Goal: Task Accomplishment & Management: Complete application form

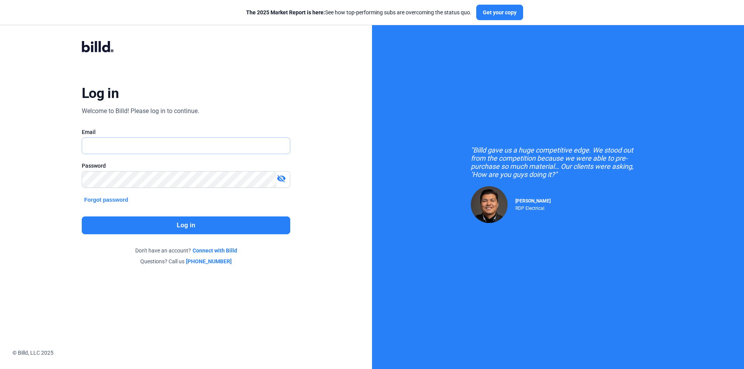
click at [215, 148] on input "text" at bounding box center [181, 146] width 199 height 16
click at [279, 104] on div "Log in Welcome to Billd! Please log in to continue. Email Email is required. Pa…" at bounding box center [186, 153] width 268 height 254
click at [116, 142] on input "text" at bounding box center [181, 146] width 199 height 16
paste input "[EMAIL_ADDRESS][DOMAIN_NAME]"
type input "[EMAIL_ADDRESS][DOMAIN_NAME]"
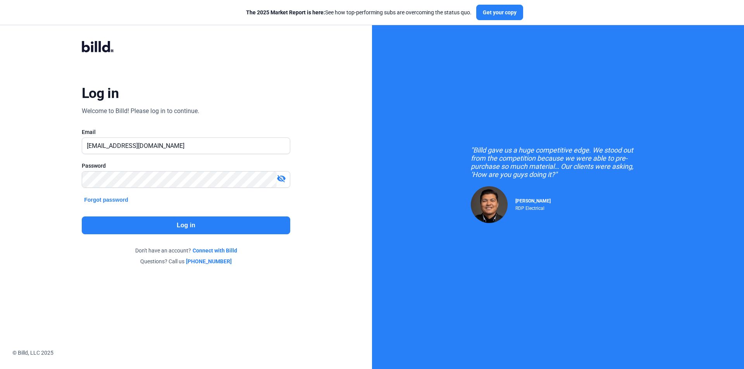
click at [280, 177] on mat-icon "visibility_off" at bounding box center [281, 178] width 9 height 9
click at [235, 226] on button "Log in" at bounding box center [186, 226] width 208 height 18
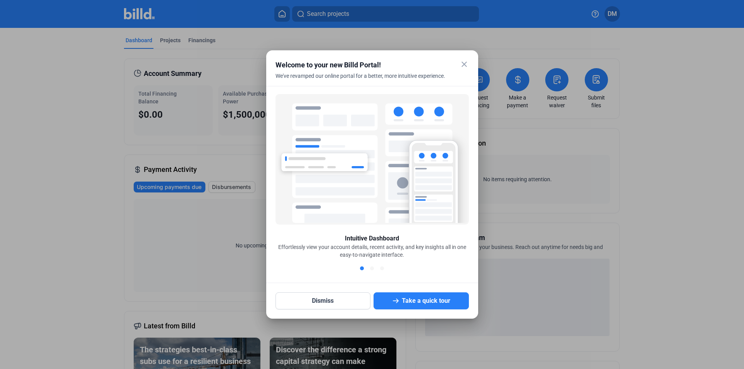
click at [465, 62] on mat-icon "close" at bounding box center [464, 64] width 9 height 9
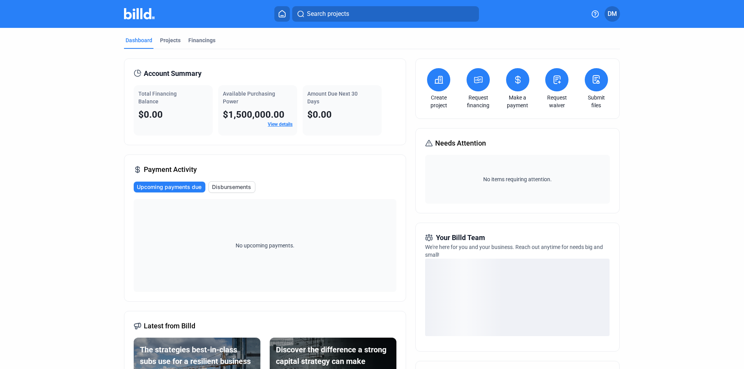
click at [556, 88] on button at bounding box center [556, 79] width 23 height 23
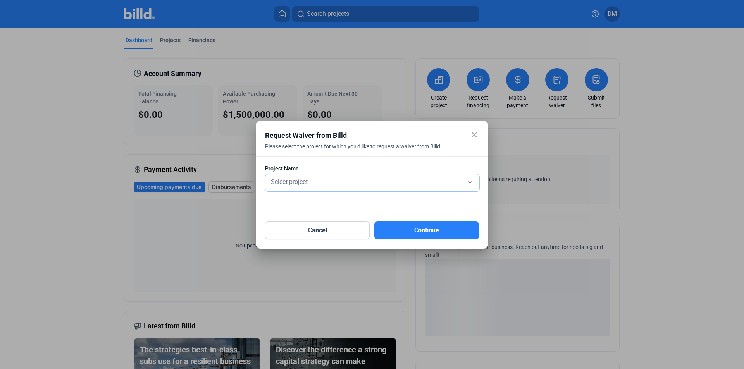
click at [336, 191] on div "Select project" at bounding box center [372, 182] width 206 height 17
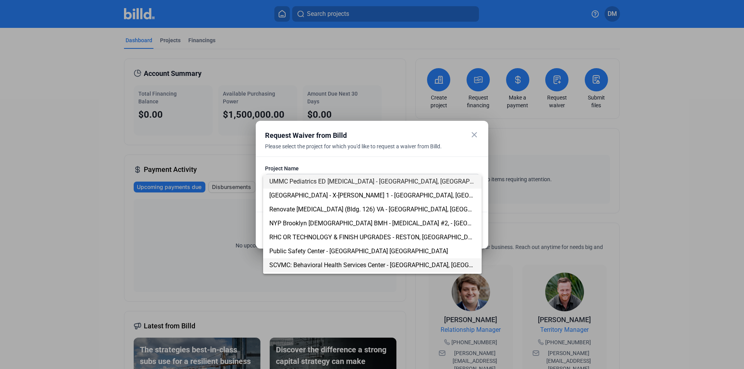
click at [293, 264] on span "SCVMC: Behavioral Health Services Center - [GEOGRAPHIC_DATA], [GEOGRAPHIC_DATA]" at bounding box center [389, 265] width 240 height 7
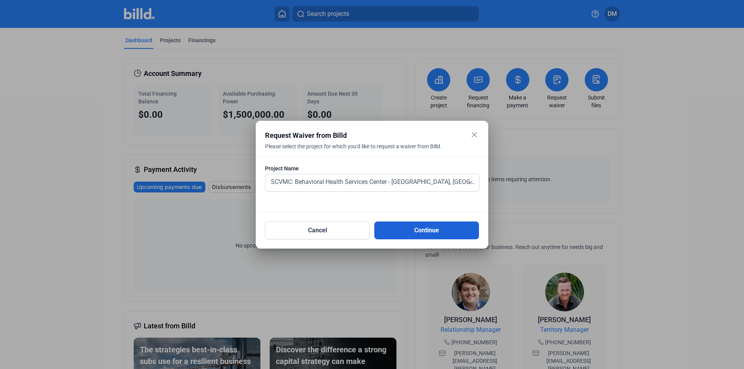
click at [399, 234] on button "Continue" at bounding box center [426, 231] width 105 height 18
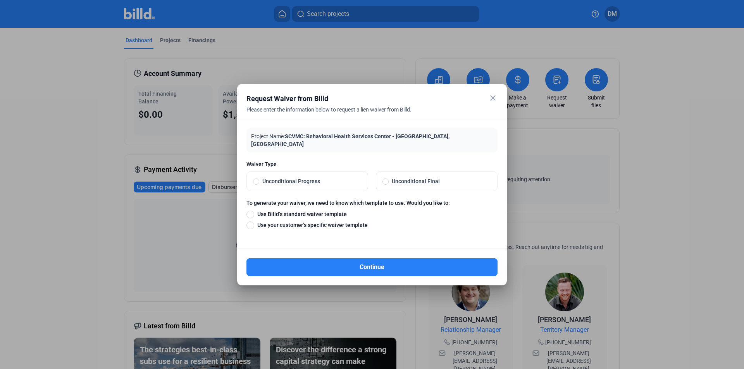
click at [309, 173] on label "Unconditional Progress" at bounding box center [307, 181] width 121 height 19
click at [259, 178] on input "Unconditional Progress" at bounding box center [256, 181] width 6 height 7
radio input "true"
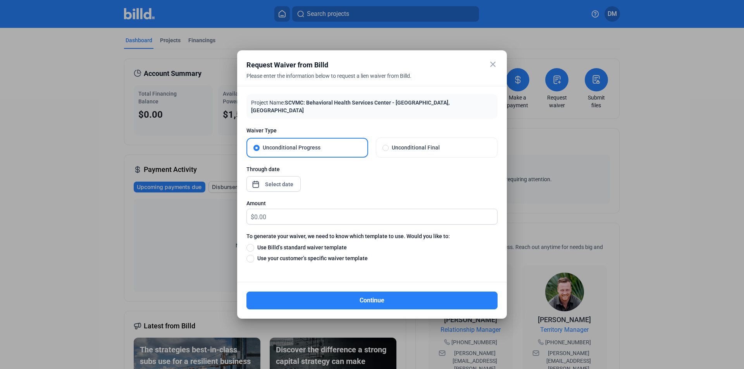
click at [290, 183] on div "close Request Waiver from Billd Please enter the information below to request a…" at bounding box center [372, 184] width 744 height 369
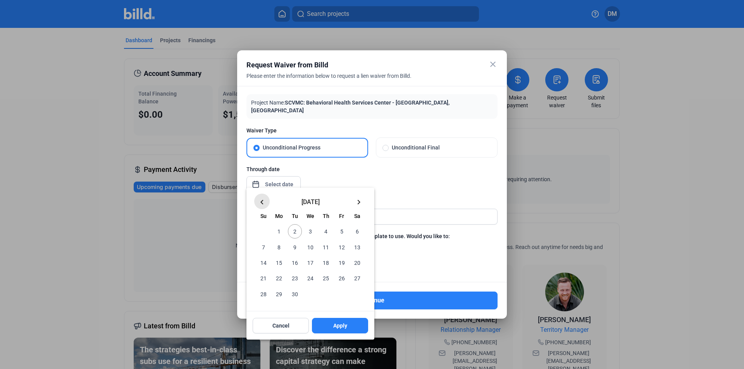
click at [265, 200] on mat-icon "keyboard_arrow_left" at bounding box center [261, 202] width 9 height 9
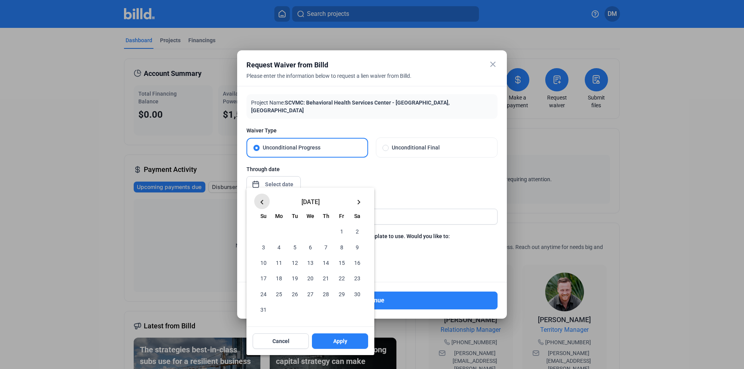
click at [265, 200] on mat-icon "keyboard_arrow_left" at bounding box center [261, 202] width 9 height 9
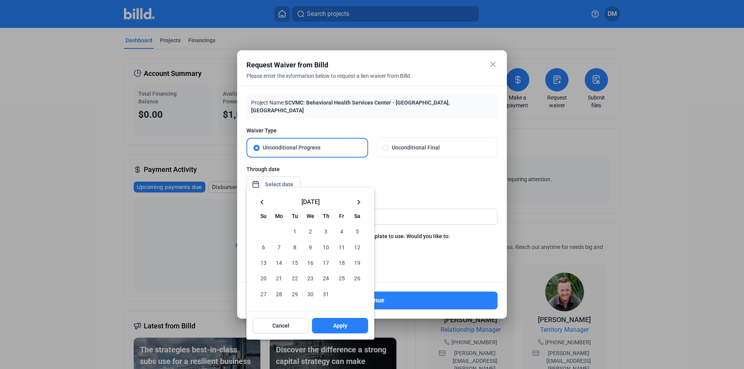
click at [326, 293] on span "31" at bounding box center [326, 294] width 14 height 14
click at [327, 293] on span "31" at bounding box center [326, 294] width 14 height 14
click at [339, 331] on button "Apply" at bounding box center [340, 326] width 56 height 16
type input "[DATE]"
click at [329, 321] on button "Apply" at bounding box center [340, 326] width 56 height 16
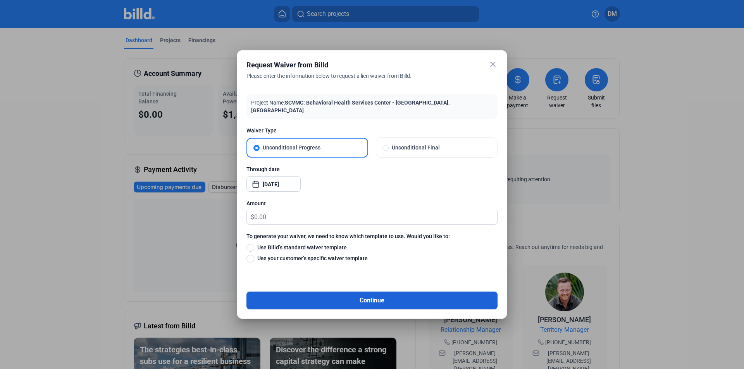
click at [351, 302] on button "Continue" at bounding box center [371, 301] width 251 height 18
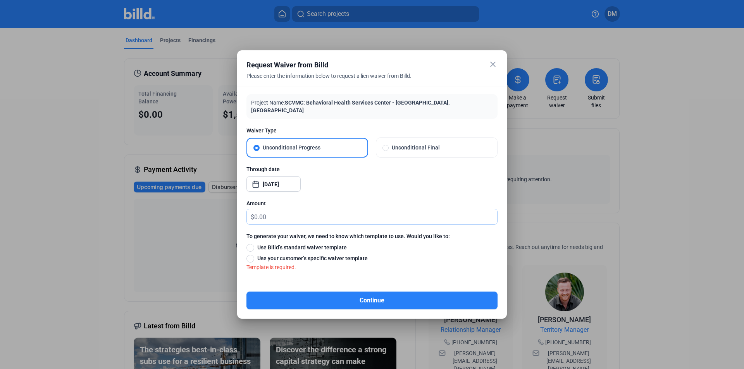
click at [266, 215] on input "text" at bounding box center [375, 216] width 243 height 15
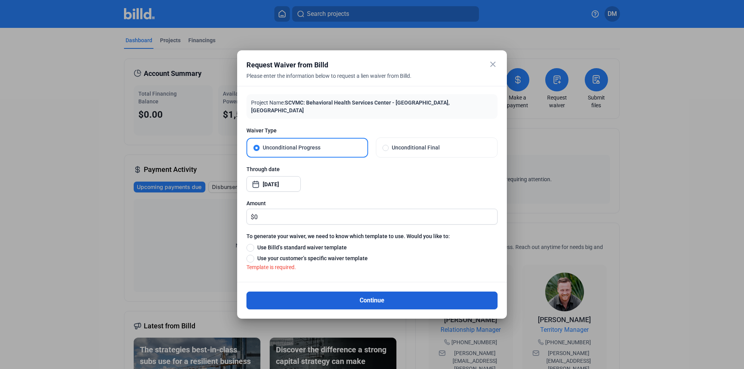
click at [333, 297] on button "Continue" at bounding box center [371, 301] width 251 height 18
click at [360, 294] on button "Continue" at bounding box center [371, 301] width 251 height 18
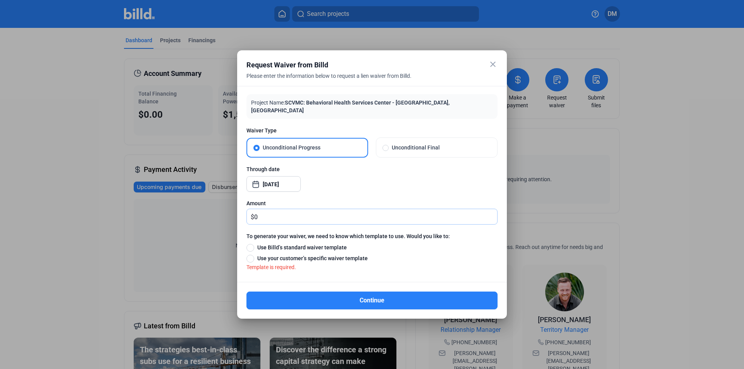
click at [262, 212] on input "0" at bounding box center [375, 216] width 243 height 15
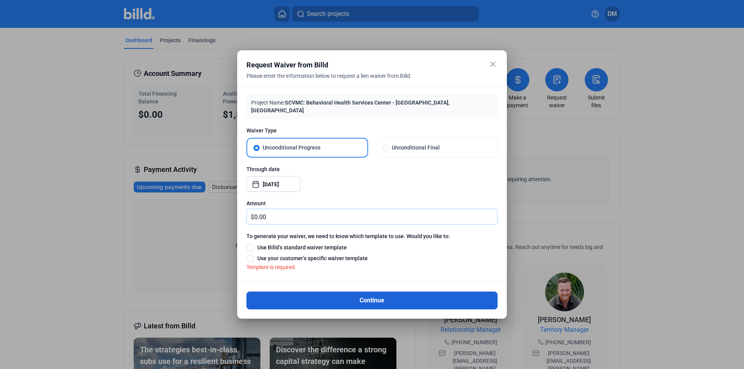
type input "0.00"
click at [310, 295] on button "Continue" at bounding box center [371, 301] width 251 height 18
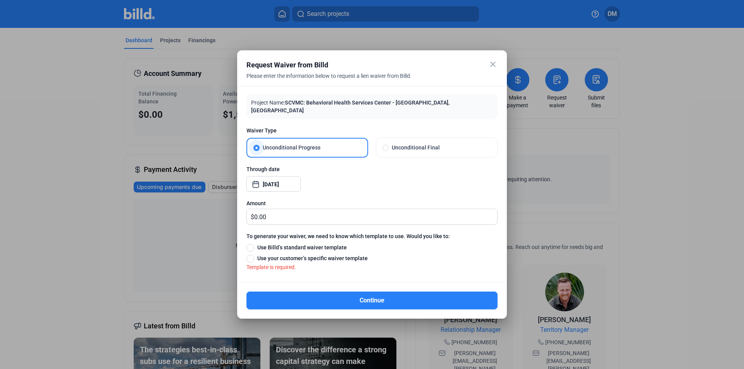
click at [324, 148] on label "Unconditional Progress" at bounding box center [307, 148] width 120 height 18
click at [260, 148] on input "Unconditional Progress" at bounding box center [256, 147] width 6 height 7
click at [308, 244] on span "Use Billd’s standard waiver template" at bounding box center [300, 248] width 93 height 8
click at [254, 243] on input "Use Billd’s standard waiver template" at bounding box center [250, 247] width 8 height 9
radio input "true"
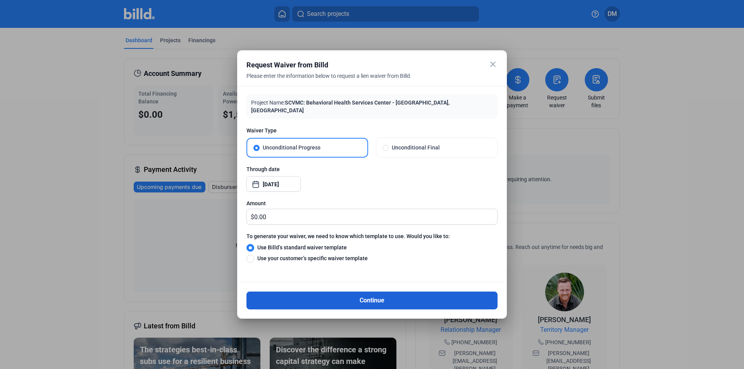
click at [339, 293] on button "Continue" at bounding box center [371, 301] width 251 height 18
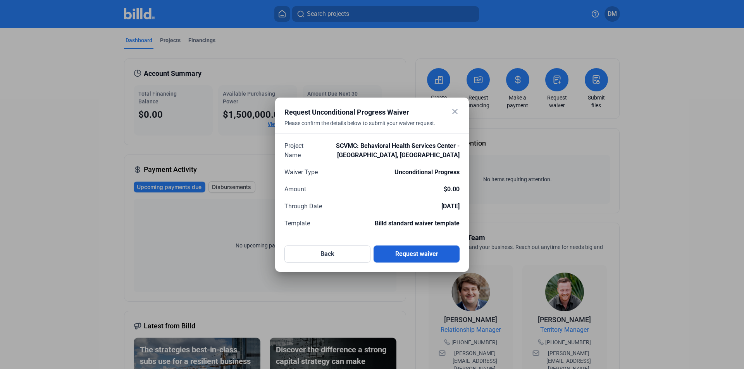
click at [415, 253] on button "Request waiver" at bounding box center [417, 254] width 86 height 17
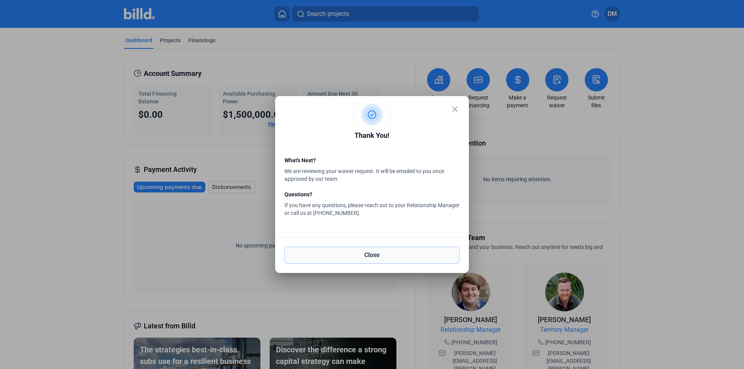
click at [357, 252] on button "Close" at bounding box center [371, 255] width 175 height 17
